Goal: Information Seeking & Learning: Learn about a topic

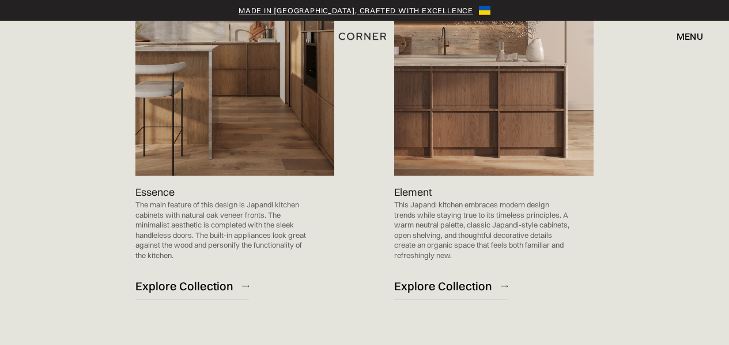
scroll to position [1211, 0]
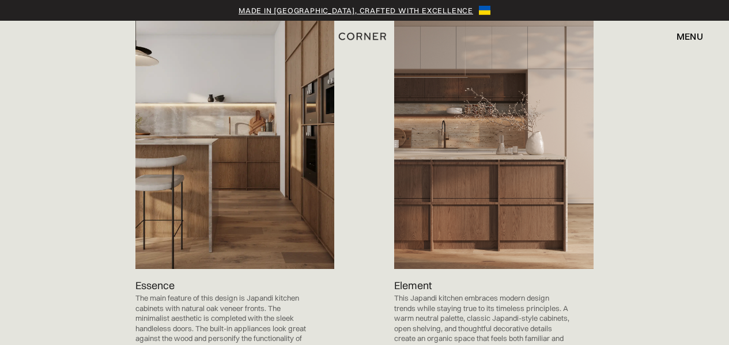
click at [495, 148] on img at bounding box center [494, 128] width 200 height 283
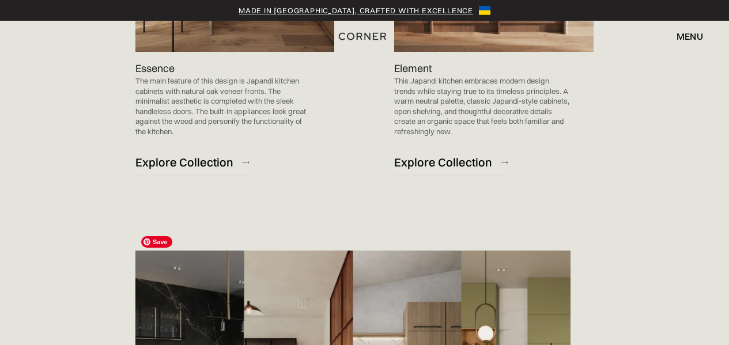
scroll to position [1389, 0]
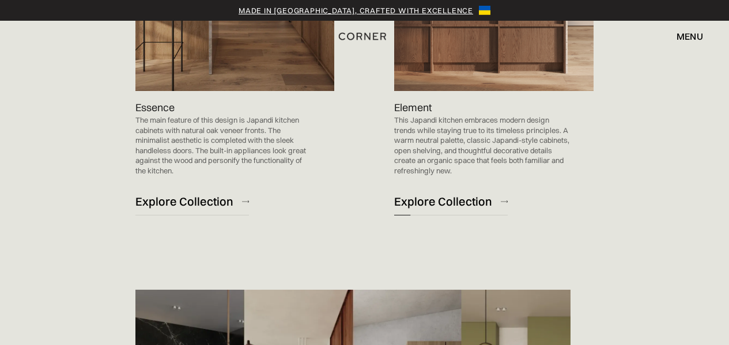
click at [469, 194] on div "Explore Collection" at bounding box center [443, 202] width 98 height 16
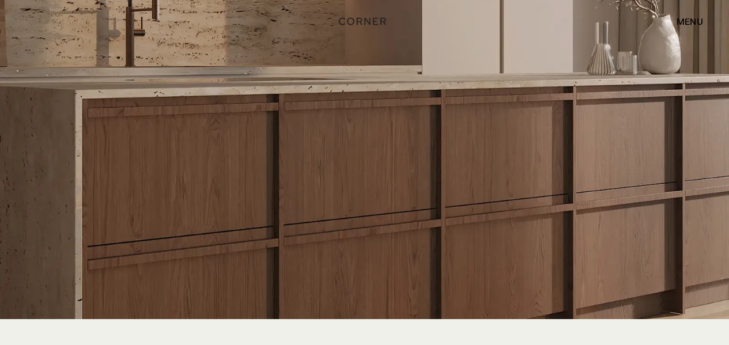
scroll to position [2422, 0]
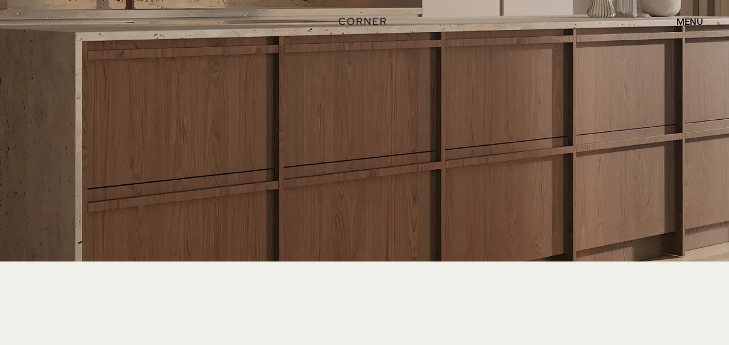
click at [310, 202] on img at bounding box center [364, 150] width 729 height 584
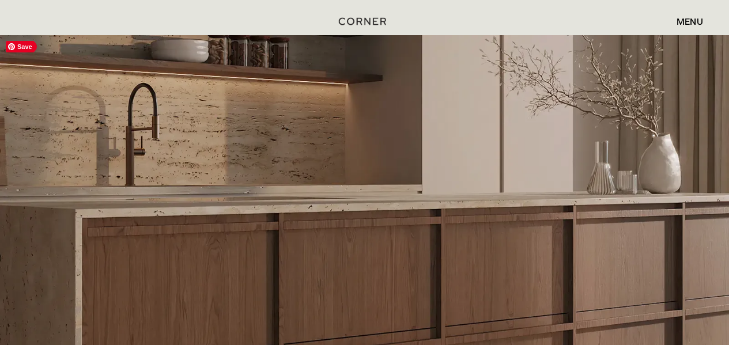
scroll to position [2241, 0]
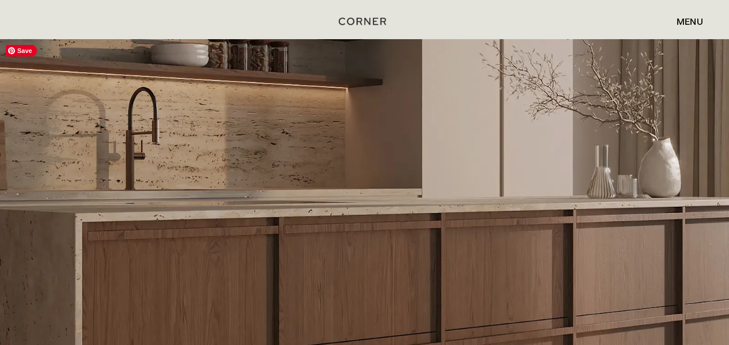
click at [388, 129] on img at bounding box center [364, 331] width 729 height 584
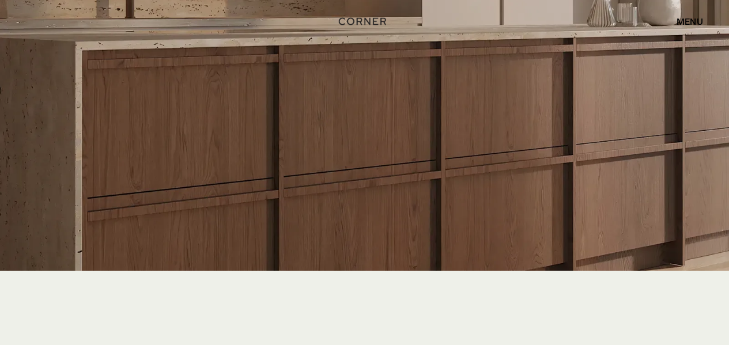
scroll to position [2422, 0]
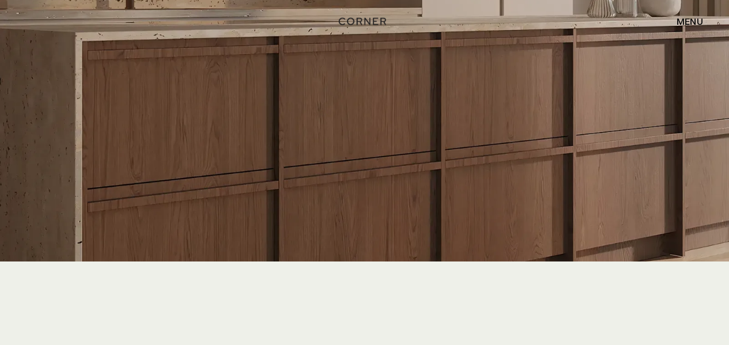
click at [387, 148] on img at bounding box center [364, 150] width 729 height 584
click at [419, 157] on img at bounding box center [364, 150] width 729 height 584
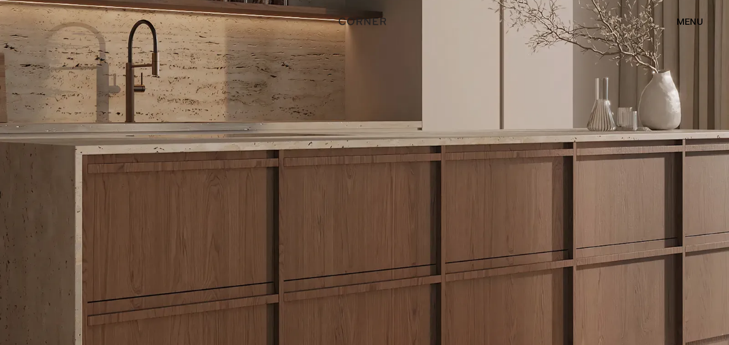
scroll to position [2306, 0]
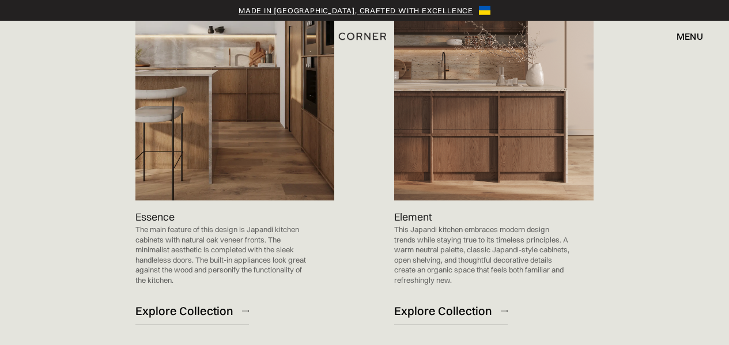
scroll to position [1274, 0]
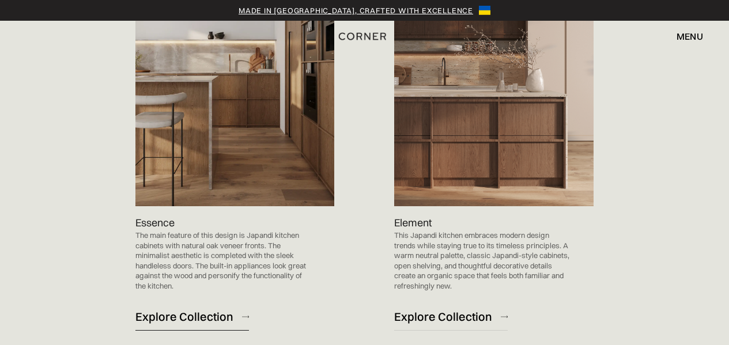
click at [199, 309] on div "Explore Collection" at bounding box center [185, 317] width 98 height 16
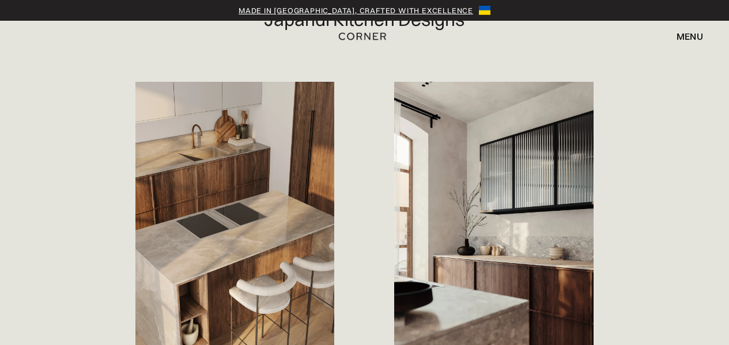
scroll to position [634, 0]
